Goal: Information Seeking & Learning: Check status

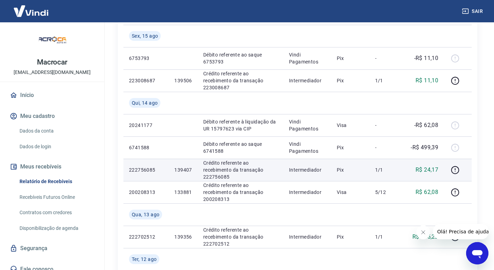
scroll to position [174, 0]
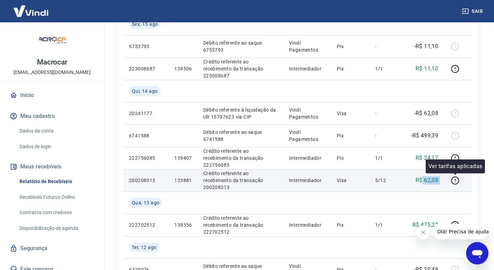
drag, startPoint x: 424, startPoint y: 180, endPoint x: 464, endPoint y: 179, distance: 40.1
click at [464, 179] on tr "200208313 133881 Crédito referente ao recebimento da transação 200208313 Interm…" at bounding box center [297, 180] width 348 height 22
drag, startPoint x: 207, startPoint y: 182, endPoint x: 191, endPoint y: 182, distance: 15.3
click at [191, 182] on p "133881" at bounding box center [182, 180] width 17 height 7
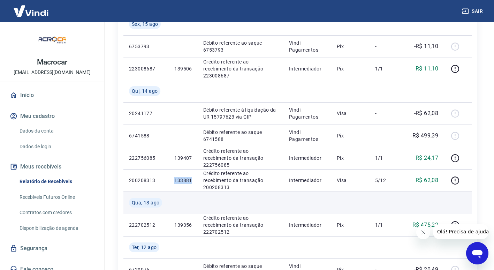
copy p "133881"
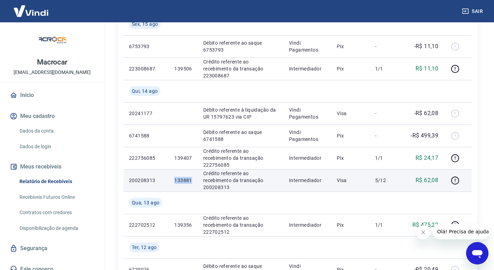
click at [190, 183] on p "133881" at bounding box center [182, 180] width 17 height 7
click at [185, 180] on p "133881" at bounding box center [182, 180] width 17 height 7
copy p "133881"
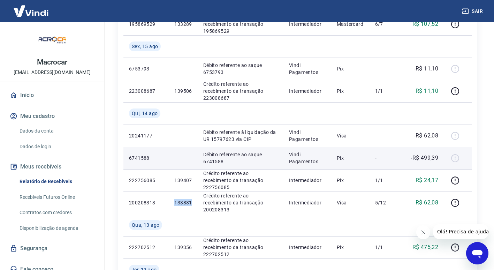
scroll to position [139, 0]
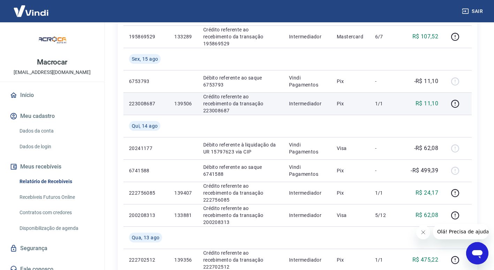
click at [177, 104] on p "139506" at bounding box center [182, 103] width 17 height 7
copy p "139506"
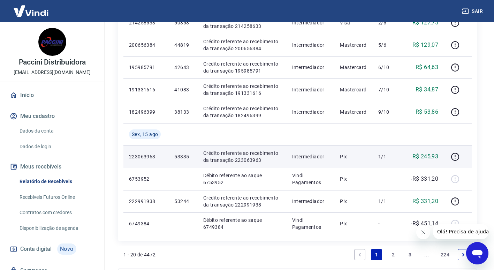
scroll to position [523, 0]
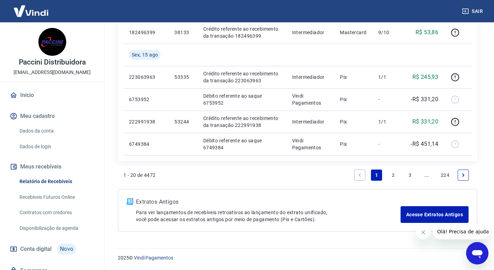
click at [392, 171] on link "2" at bounding box center [393, 174] width 11 height 11
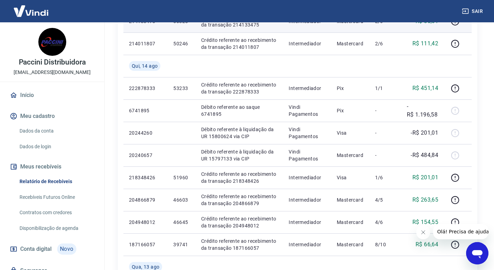
scroll to position [279, 0]
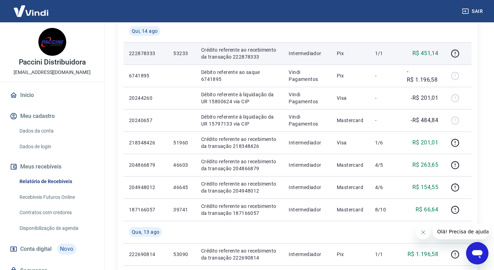
click at [185, 51] on p "53233" at bounding box center [181, 53] width 16 height 7
copy p "53233"
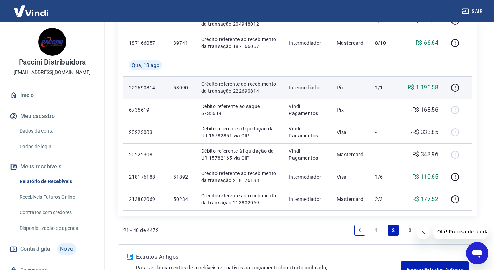
scroll to position [453, 0]
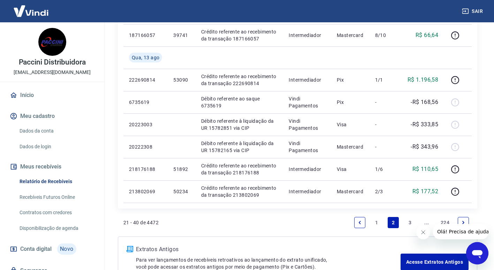
click at [378, 222] on link "1" at bounding box center [376, 222] width 11 height 11
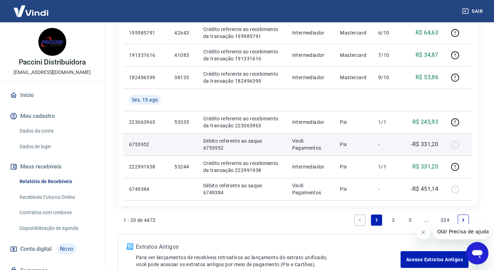
scroll to position [488, 0]
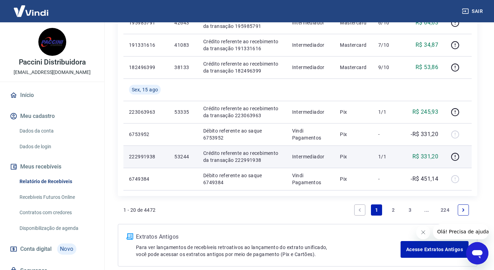
click at [181, 157] on p "53244" at bounding box center [182, 156] width 17 height 7
copy p "53244"
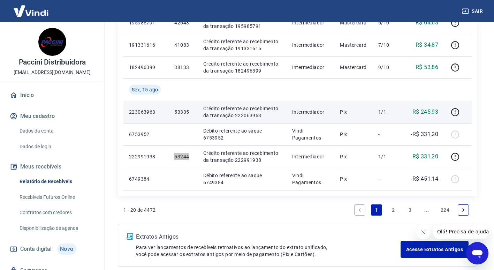
scroll to position [523, 0]
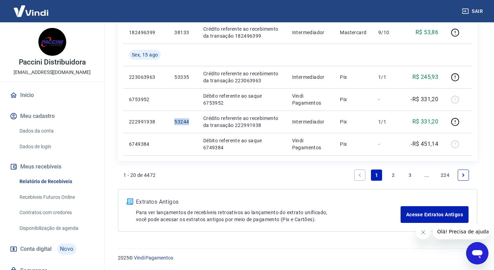
click at [388, 177] on link "2" at bounding box center [393, 174] width 11 height 11
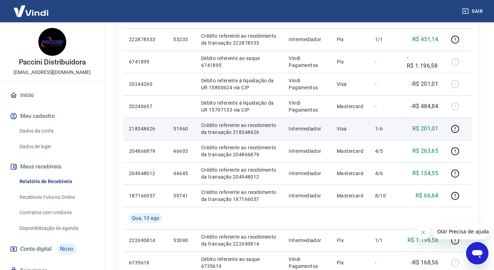
scroll to position [314, 0]
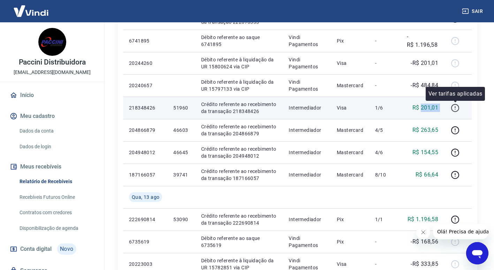
drag, startPoint x: 421, startPoint y: 107, endPoint x: 454, endPoint y: 112, distance: 33.1
click at [454, 112] on tr "218348426 51960 Crédito referente ao recebimento da transação 218348426 Interme…" at bounding box center [297, 108] width 348 height 22
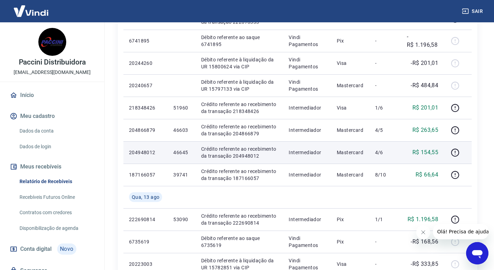
click at [413, 148] on td "R$ 154,55" at bounding box center [422, 152] width 43 height 22
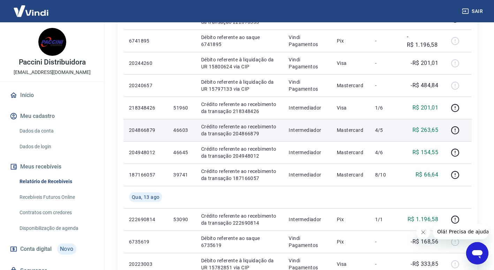
click at [179, 131] on p "46603" at bounding box center [181, 130] width 16 height 7
copy p "46603"
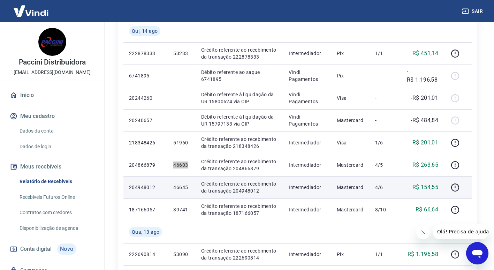
scroll to position [174, 0]
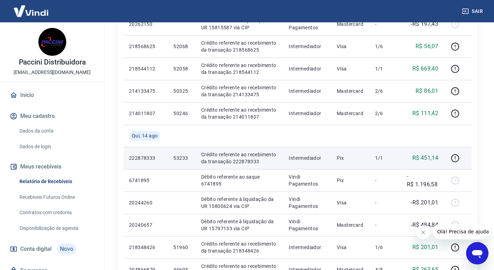
click at [173, 158] on p "53233" at bounding box center [181, 157] width 16 height 7
copy p "53233"
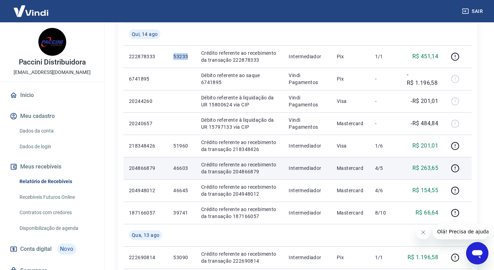
scroll to position [292, 0]
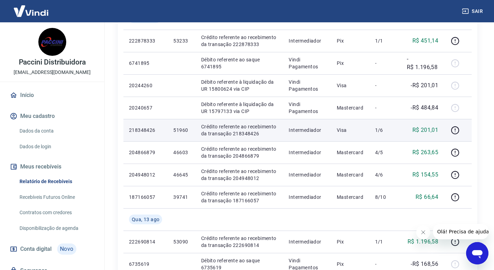
click at [175, 130] on p "51960" at bounding box center [181, 130] width 16 height 7
copy p "51960"
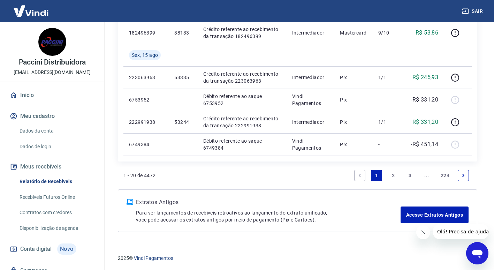
scroll to position [523, 0]
click at [392, 171] on link "2" at bounding box center [393, 174] width 11 height 11
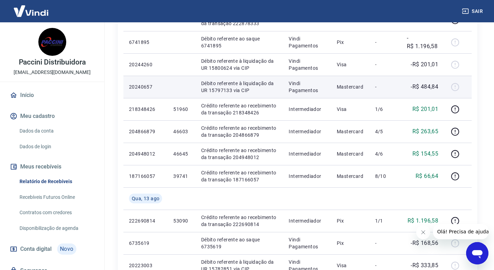
scroll to position [314, 0]
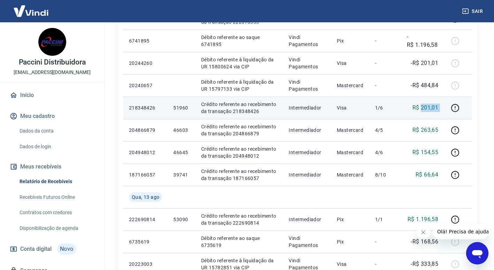
drag, startPoint x: 421, startPoint y: 108, endPoint x: 448, endPoint y: 109, distance: 27.2
click at [448, 109] on tr "218348426 51960 Crédito referente ao recebimento da transação 218348426 Interme…" at bounding box center [297, 108] width 348 height 22
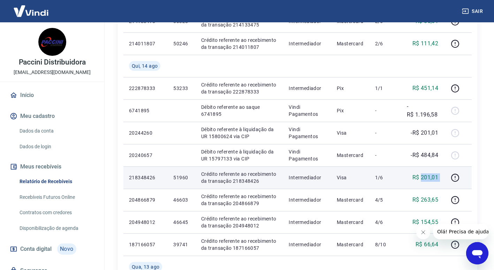
scroll to position [209, 0]
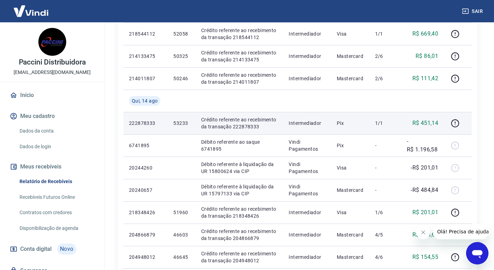
click at [179, 125] on p "53233" at bounding box center [181, 123] width 16 height 7
copy p "53233"
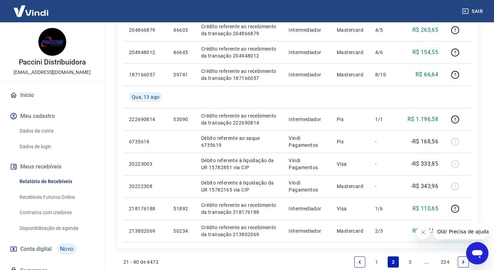
scroll to position [488, 0]
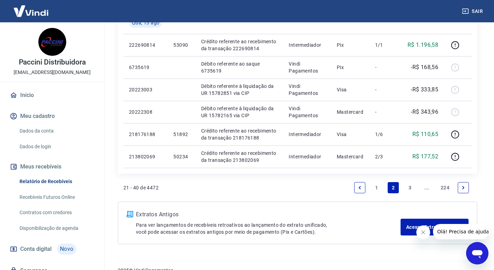
click at [378, 188] on link "1" at bounding box center [376, 187] width 11 height 11
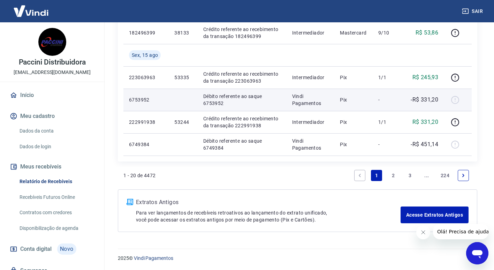
scroll to position [523, 0]
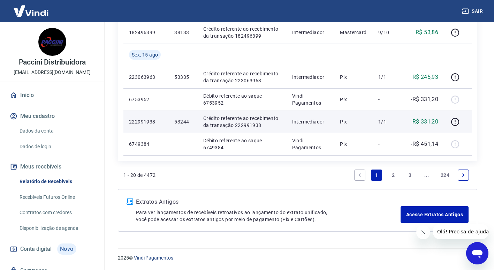
click at [177, 123] on p "53244" at bounding box center [182, 121] width 17 height 7
copy p "53244"
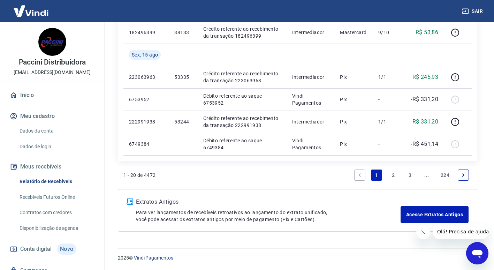
drag, startPoint x: 393, startPoint y: 175, endPoint x: 382, endPoint y: 152, distance: 25.0
click at [394, 173] on link "2" at bounding box center [393, 174] width 11 height 11
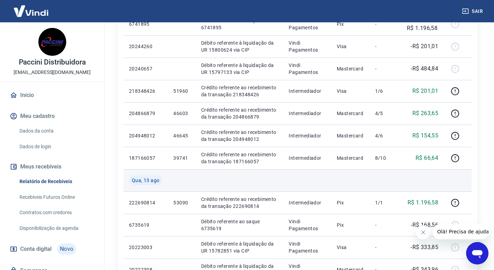
scroll to position [314, 0]
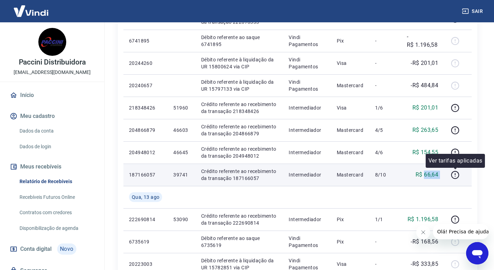
drag, startPoint x: 425, startPoint y: 173, endPoint x: 444, endPoint y: 171, distance: 19.0
click at [448, 173] on tr "187166057 39741 Crédito referente ao recebimento da transação 187166057 Interme…" at bounding box center [297, 175] width 348 height 22
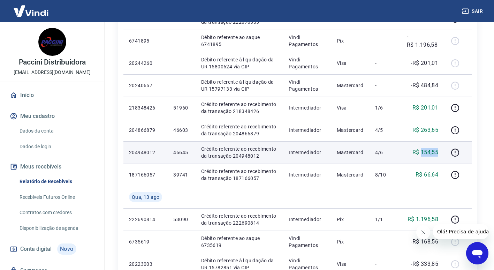
drag, startPoint x: 444, startPoint y: 171, endPoint x: 441, endPoint y: 153, distance: 17.6
click at [441, 153] on td "R$ 154,55" at bounding box center [422, 152] width 43 height 22
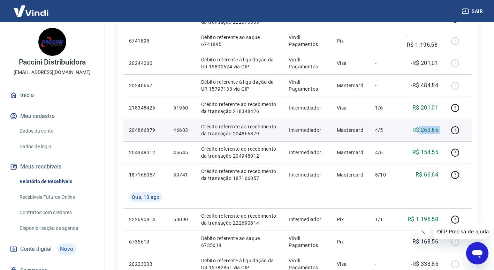
drag, startPoint x: 441, startPoint y: 153, endPoint x: 449, endPoint y: 134, distance: 21.0
click at [449, 133] on tr "204866879 46603 Crédito referente ao recebimento da transação 204866879 Interme…" at bounding box center [297, 130] width 348 height 22
click at [182, 133] on p "46603" at bounding box center [181, 130] width 16 height 7
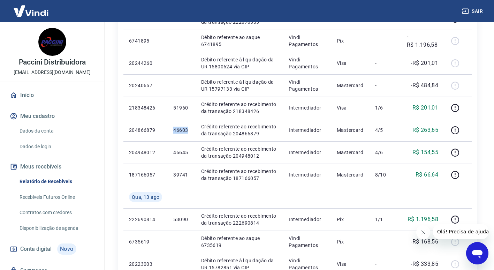
copy p "46603"
